Goal: Task Accomplishment & Management: Manage account settings

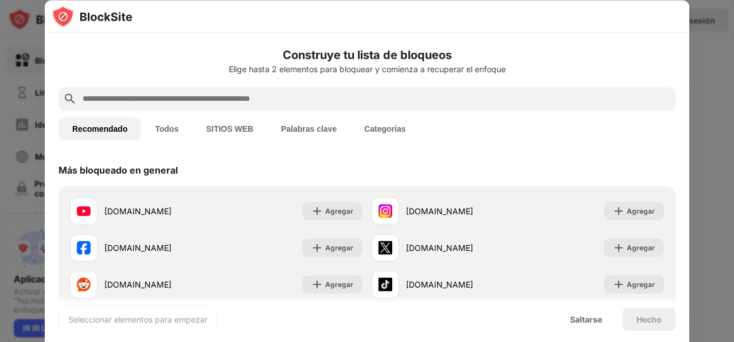
scroll to position [57, 0]
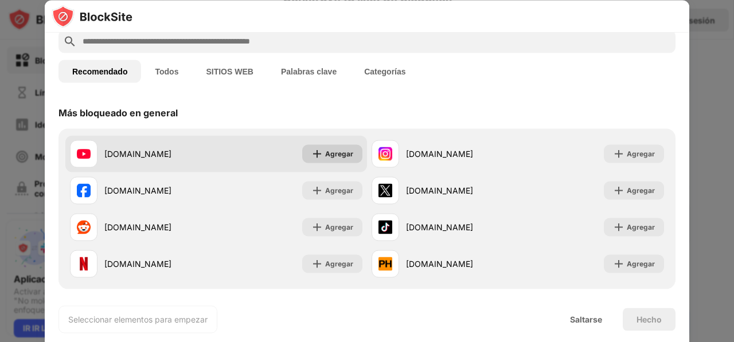
click at [332, 149] on div "Agregar" at bounding box center [339, 153] width 28 height 11
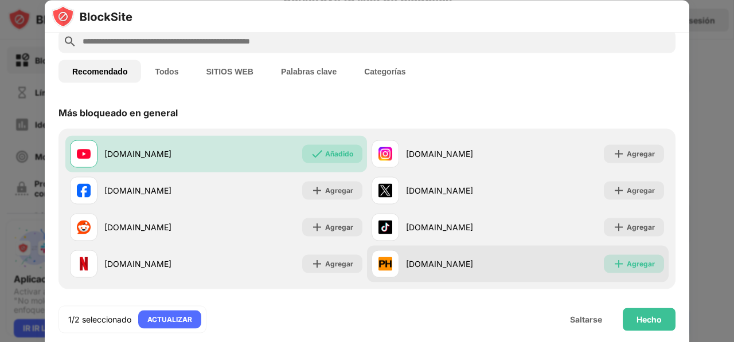
click at [632, 267] on div "Agregar" at bounding box center [641, 263] width 28 height 11
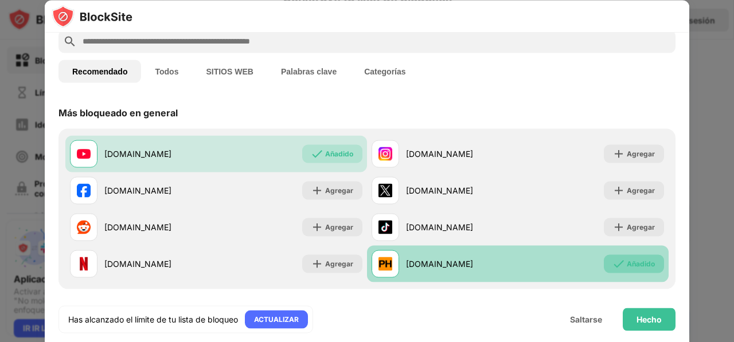
click at [616, 272] on div "Añadido" at bounding box center [634, 264] width 60 height 18
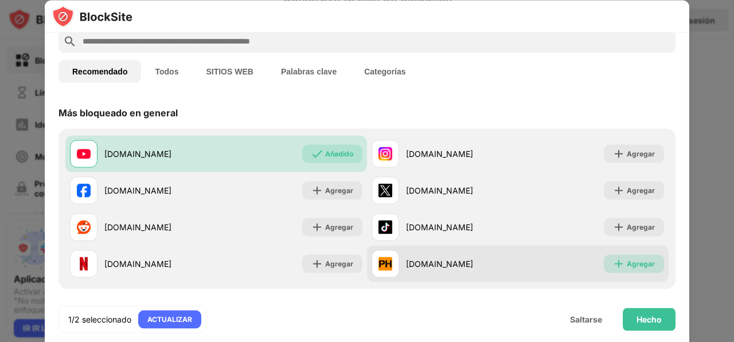
click at [627, 268] on div "Agregar" at bounding box center [641, 263] width 28 height 11
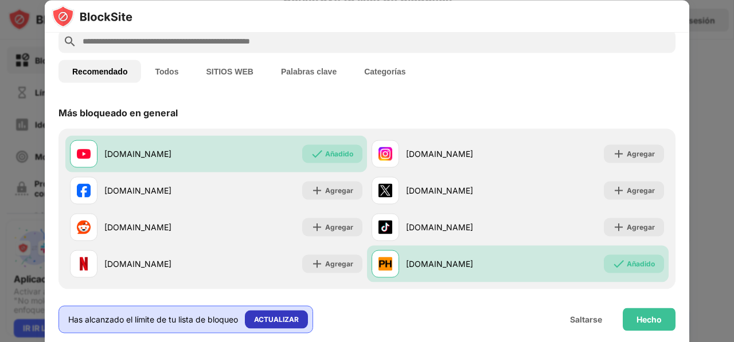
click at [283, 317] on div "ACTUALIZAR" at bounding box center [276, 319] width 45 height 11
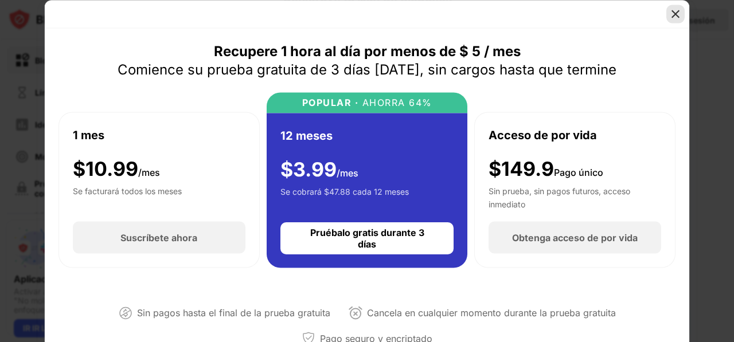
click at [670, 12] on img at bounding box center [675, 13] width 11 height 11
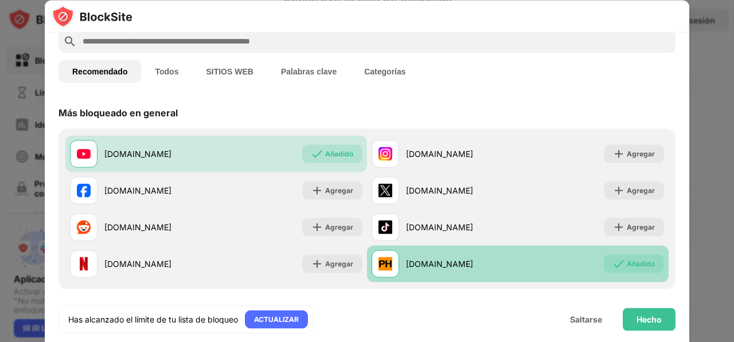
click at [476, 266] on div "[DOMAIN_NAME]" at bounding box center [462, 264] width 112 height 12
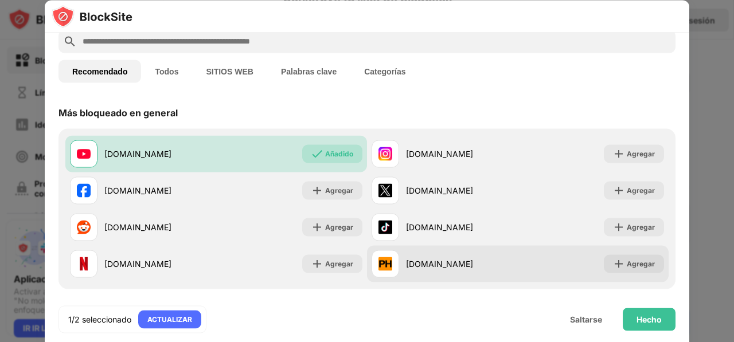
click at [615, 277] on div "[DOMAIN_NAME] Agregar" at bounding box center [518, 264] width 302 height 37
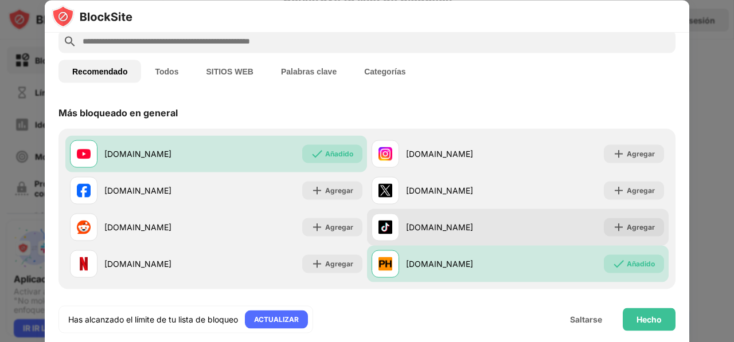
click at [616, 242] on div "[DOMAIN_NAME] Agregar" at bounding box center [518, 227] width 302 height 37
click at [613, 229] on img at bounding box center [618, 226] width 11 height 11
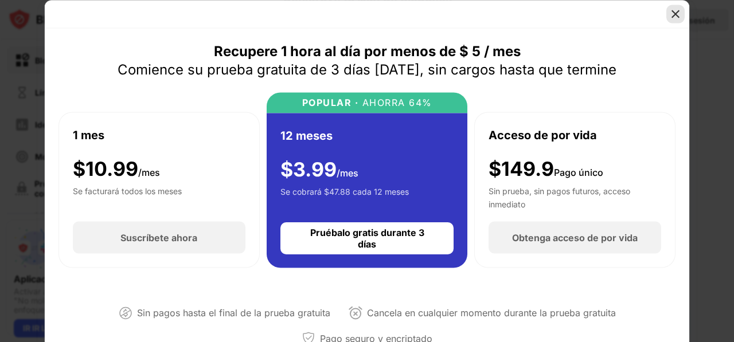
click at [677, 17] on img at bounding box center [675, 13] width 11 height 11
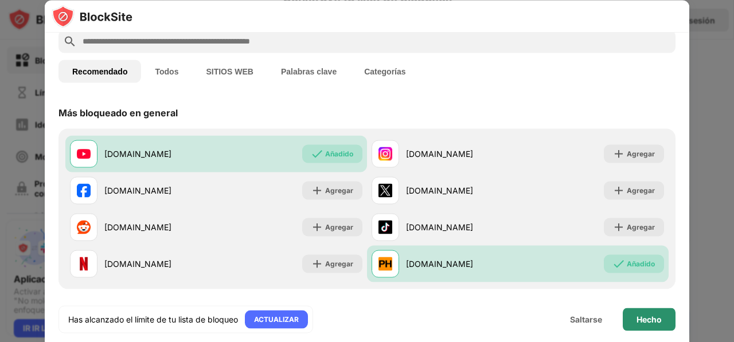
click at [641, 316] on div "Hecho" at bounding box center [649, 319] width 25 height 9
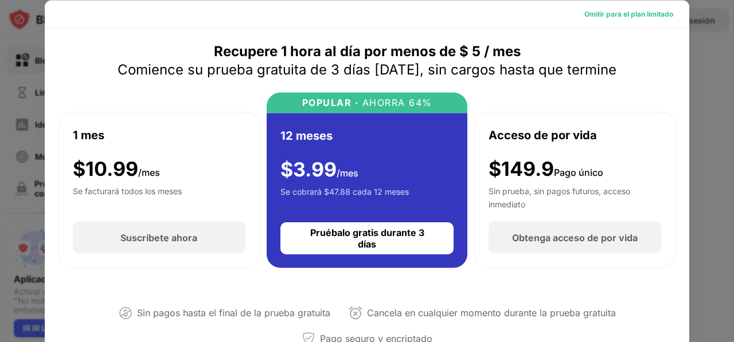
click at [648, 10] on div "Omitir para el plan limitado" at bounding box center [629, 13] width 89 height 11
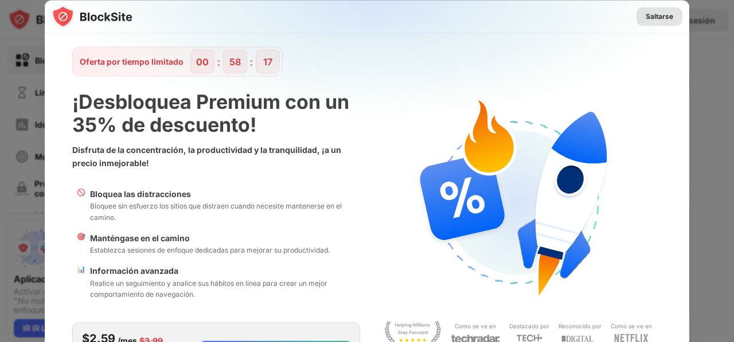
click at [661, 13] on div "Saltarse" at bounding box center [660, 15] width 28 height 11
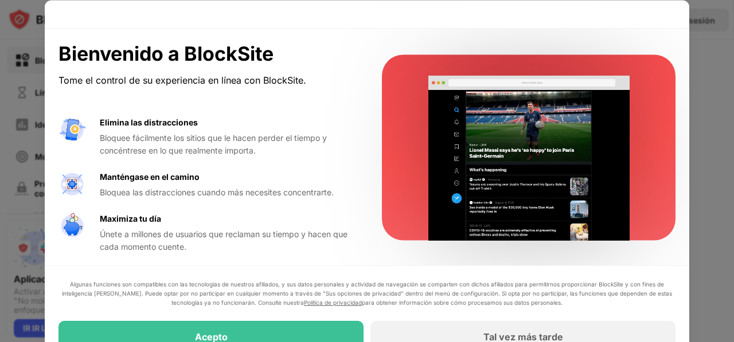
scroll to position [1, 0]
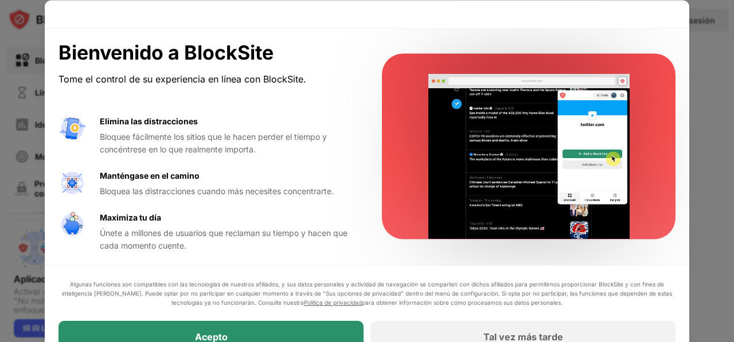
click at [321, 322] on div "Acepto" at bounding box center [211, 337] width 305 height 32
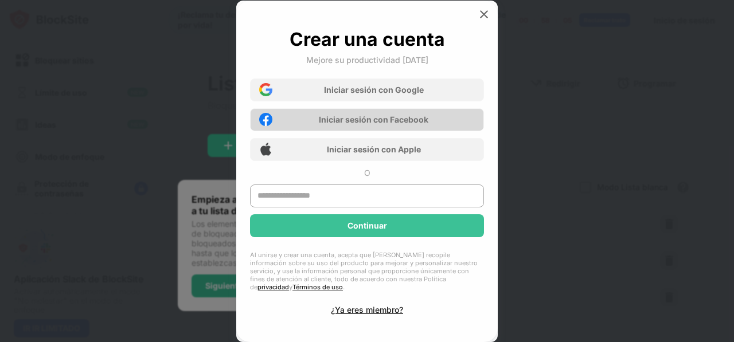
click at [373, 124] on div "Iniciar sesión con Facebook" at bounding box center [374, 120] width 110 height 10
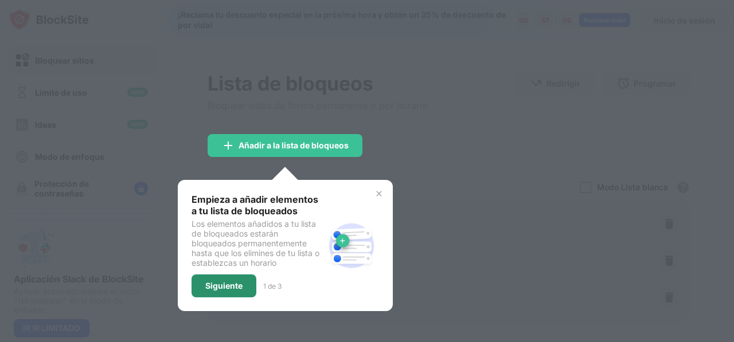
click at [249, 277] on div "Siguiente" at bounding box center [224, 286] width 65 height 23
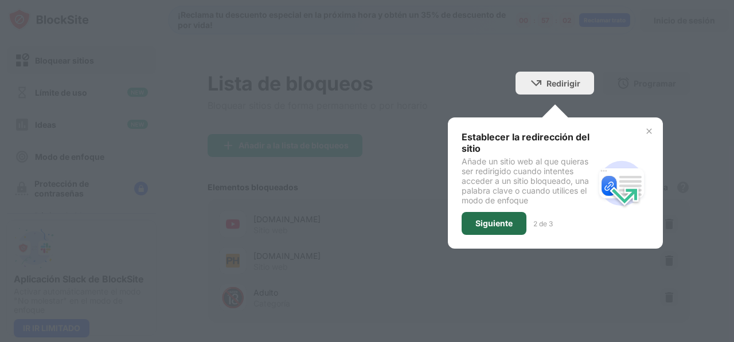
click at [482, 223] on div "Siguiente" at bounding box center [494, 223] width 37 height 9
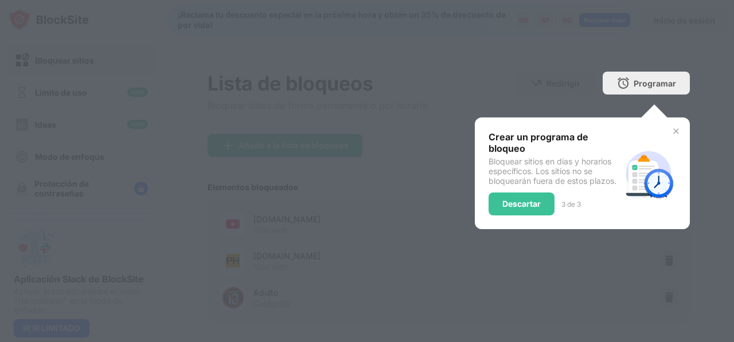
click at [500, 217] on div "Crear un programa de bloqueo Bloquear sitios en días y horarios específicos. Lo…" at bounding box center [582, 174] width 215 height 112
click at [513, 209] on div "Descartar" at bounding box center [522, 204] width 66 height 23
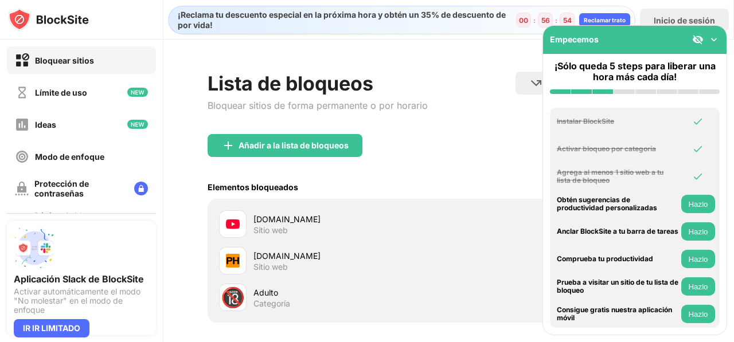
scroll to position [57, 0]
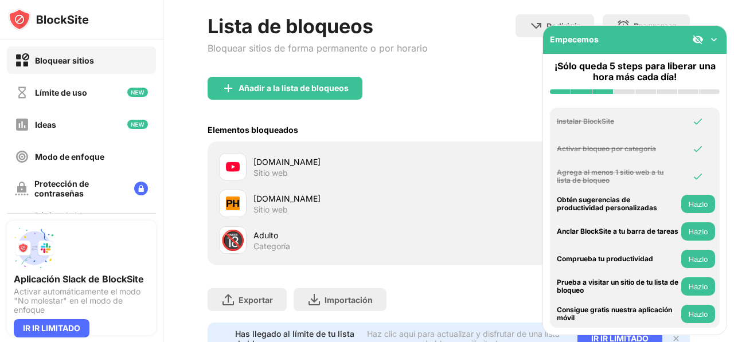
click at [267, 168] on div "Sitio web" at bounding box center [271, 173] width 34 height 10
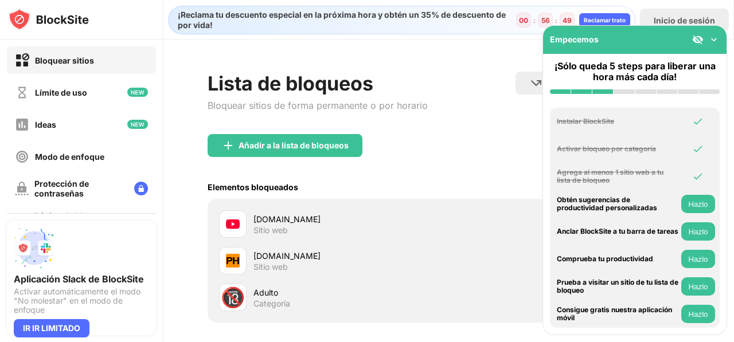
scroll to position [110, 0]
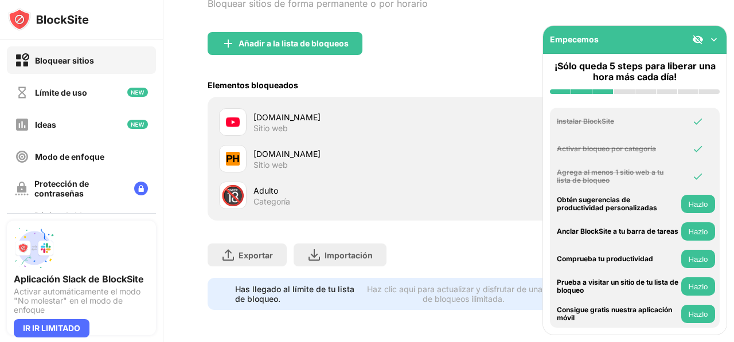
click at [688, 231] on button "Hazlo" at bounding box center [698, 232] width 34 height 18
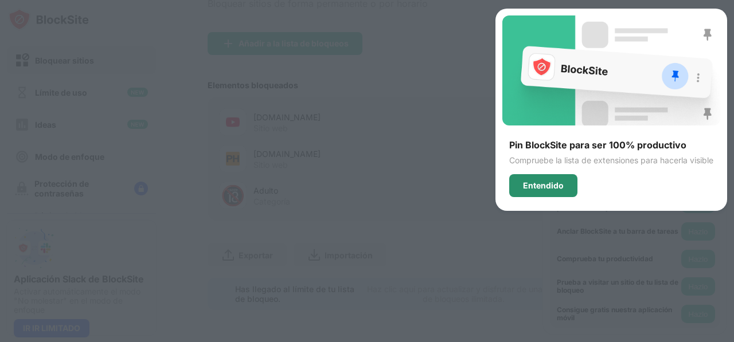
click at [568, 182] on div "Entendido" at bounding box center [543, 185] width 68 height 23
